Goal: Task Accomplishment & Management: Use online tool/utility

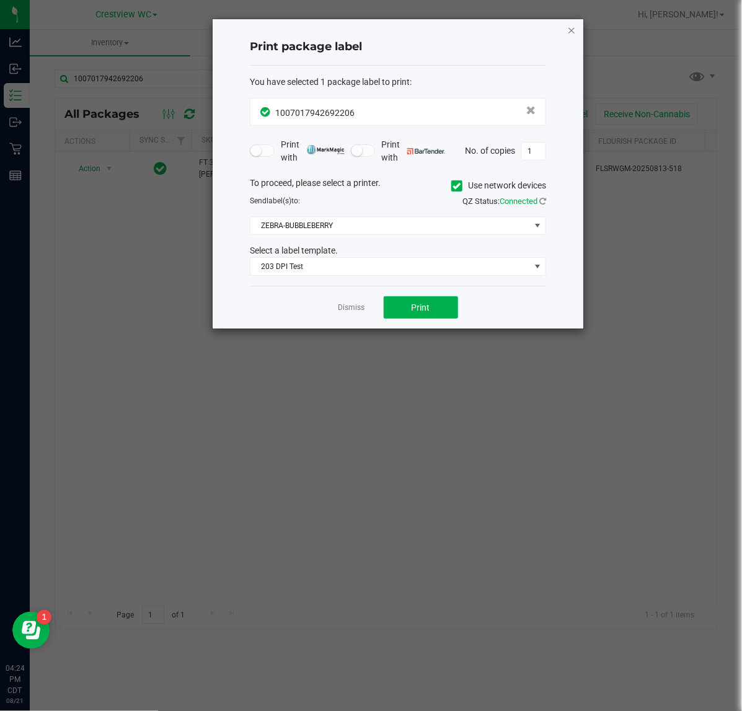
click at [569, 27] on icon "button" at bounding box center [571, 29] width 9 height 15
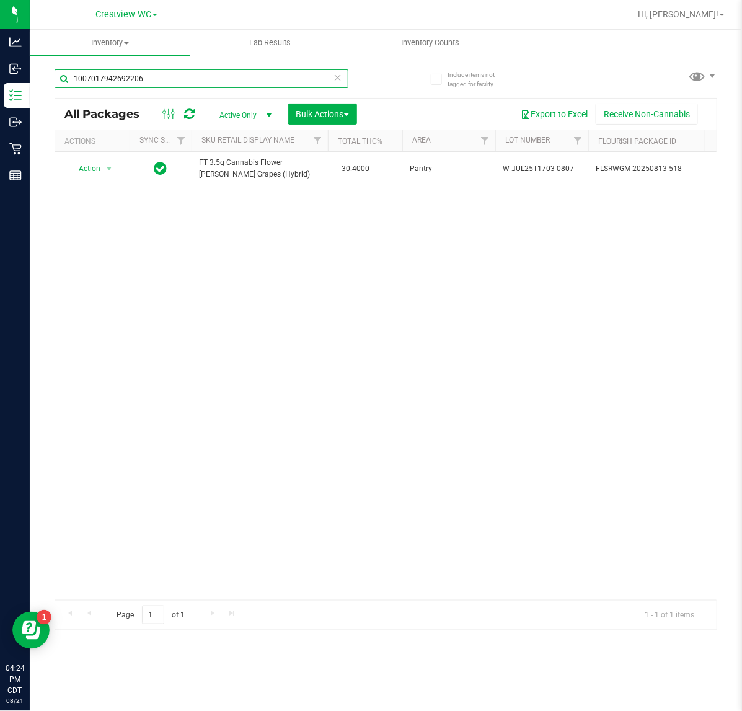
drag, startPoint x: 171, startPoint y: 84, endPoint x: 156, endPoint y: 61, distance: 27.0
click at [0, 100] on html "Analytics Inbound Inventory Outbound Retail Reports 04:24 PM CDT [DATE] 08/21 C…" at bounding box center [371, 355] width 742 height 711
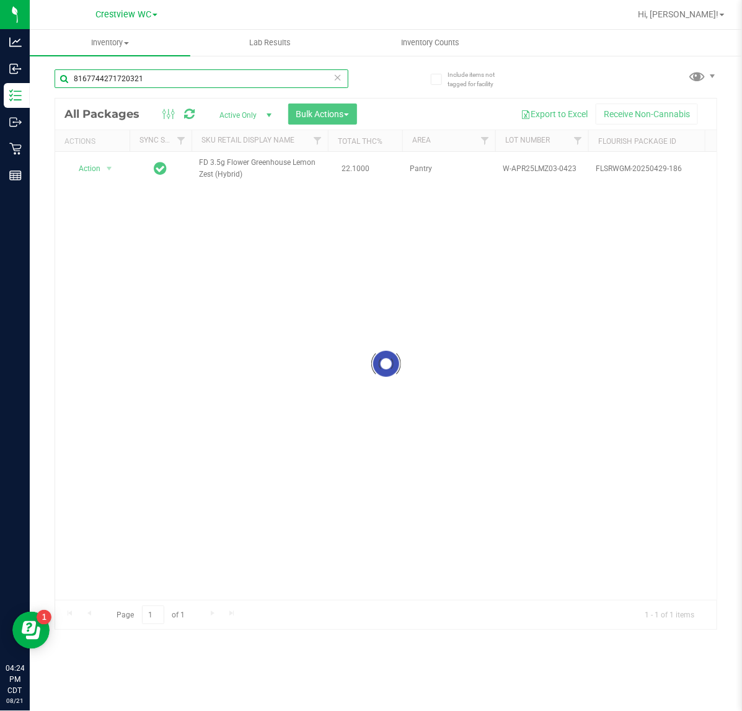
type input "8167744271720321"
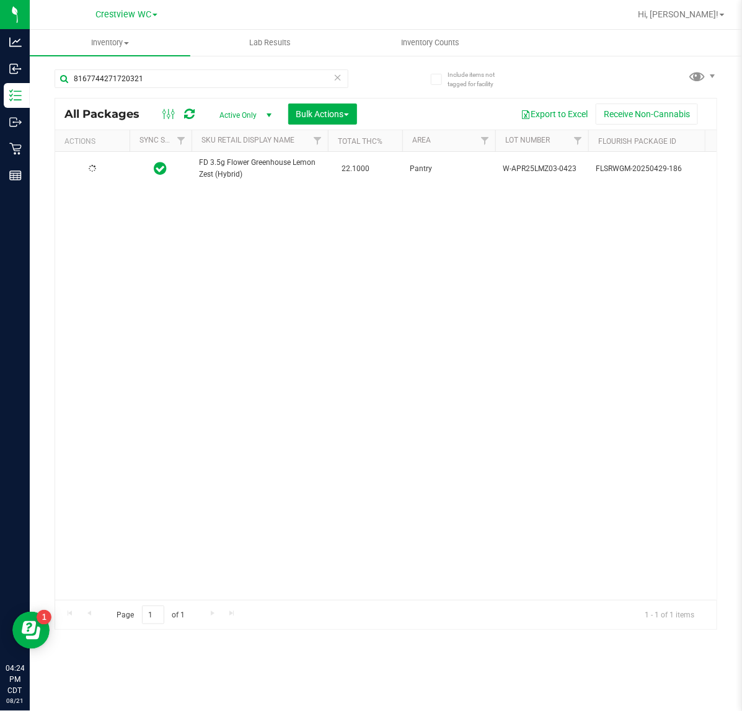
click at [101, 167] on div at bounding box center [93, 169] width 60 height 12
click at [102, 167] on span "select" at bounding box center [110, 168] width 16 height 17
click at [133, 321] on li "Print package label" at bounding box center [116, 319] width 96 height 19
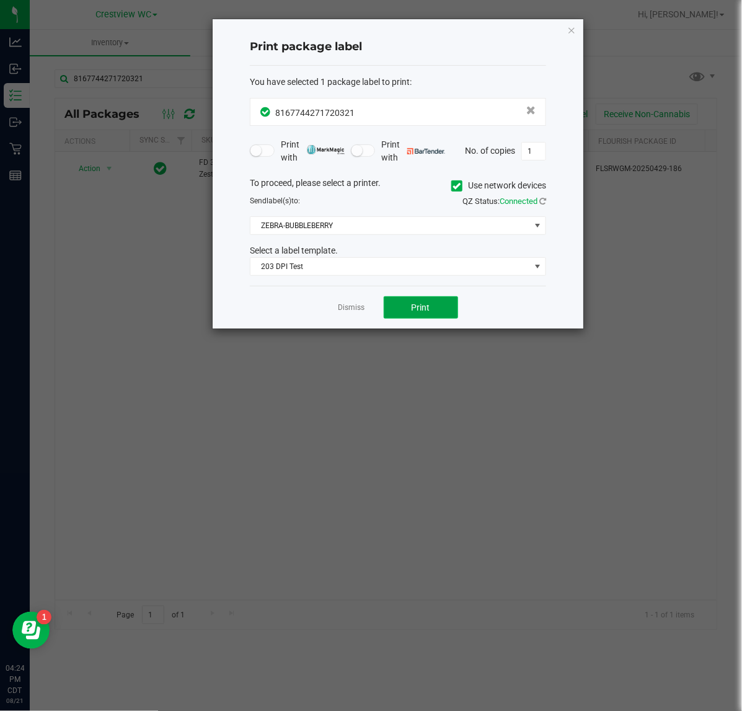
click at [405, 307] on button "Print" at bounding box center [421, 307] width 74 height 22
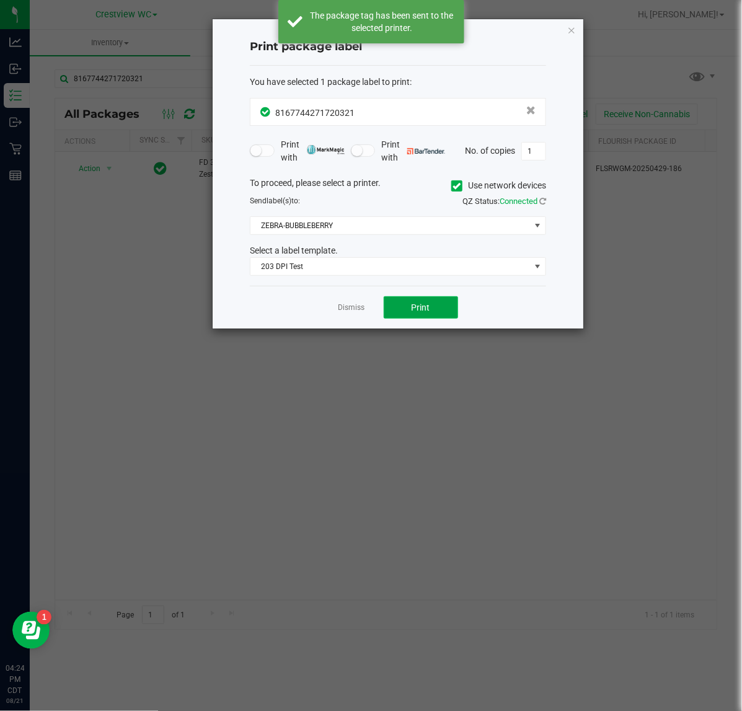
click at [406, 304] on button "Print" at bounding box center [421, 307] width 74 height 22
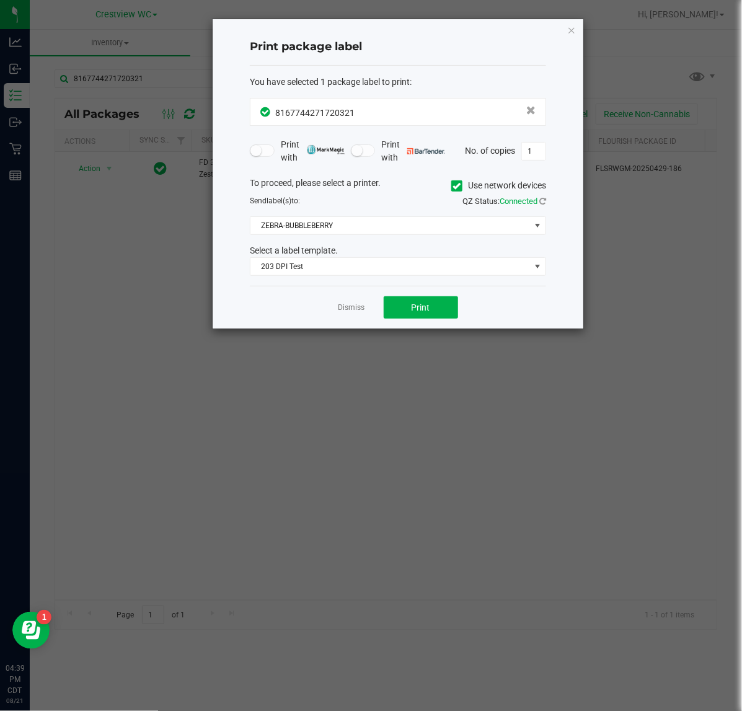
click at [363, 306] on link "Dismiss" at bounding box center [352, 308] width 27 height 11
